Goal: Find specific page/section

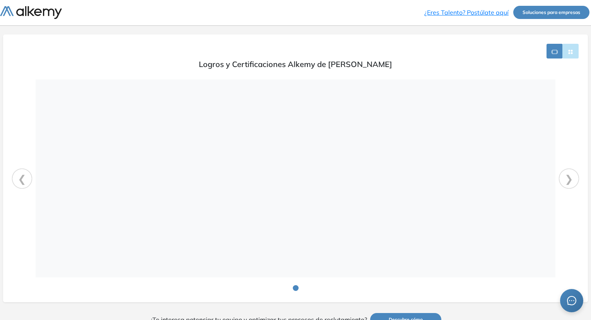
scroll to position [29, 0]
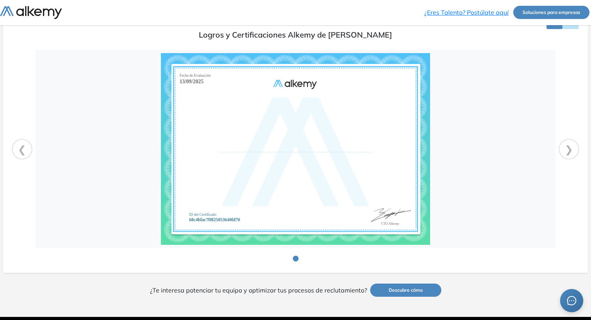
click at [372, 91] on div at bounding box center [296, 149] width 514 height 192
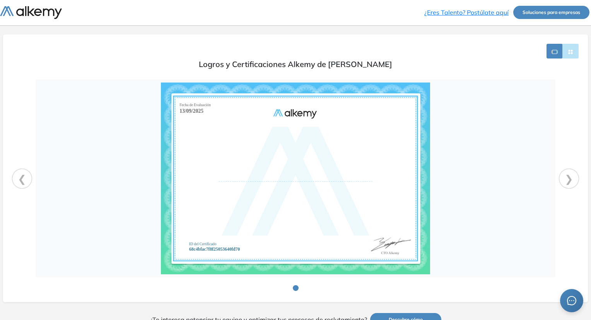
click at [390, 134] on div at bounding box center [296, 178] width 514 height 192
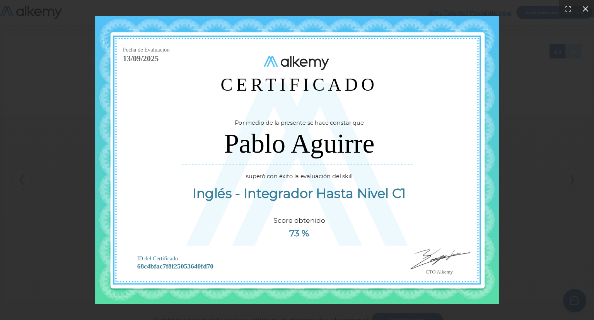
click at [585, 5] on icon at bounding box center [586, 9] width 8 height 8
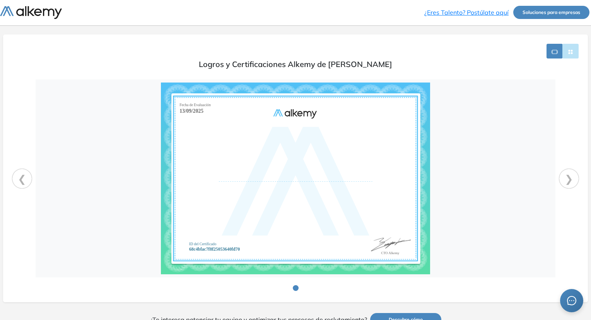
click at [415, 41] on section "Logros y Certificaciones Alkemy de [PERSON_NAME] ❮ ❯" at bounding box center [295, 167] width 585 height 267
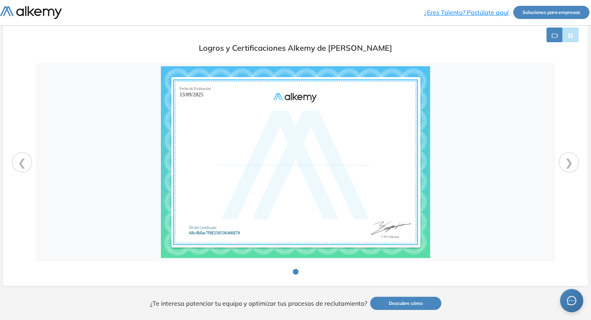
scroll to position [17, 0]
drag, startPoint x: 581, startPoint y: 2, endPoint x: 333, endPoint y: 56, distance: 254.7
click at [333, 56] on div "Logros y Certificaciones Alkemy de [PERSON_NAME] ❮ ❯" at bounding box center [295, 159] width 566 height 234
click at [46, 14] on img at bounding box center [31, 12] width 62 height 13
